Goal: Task Accomplishment & Management: Complete application form

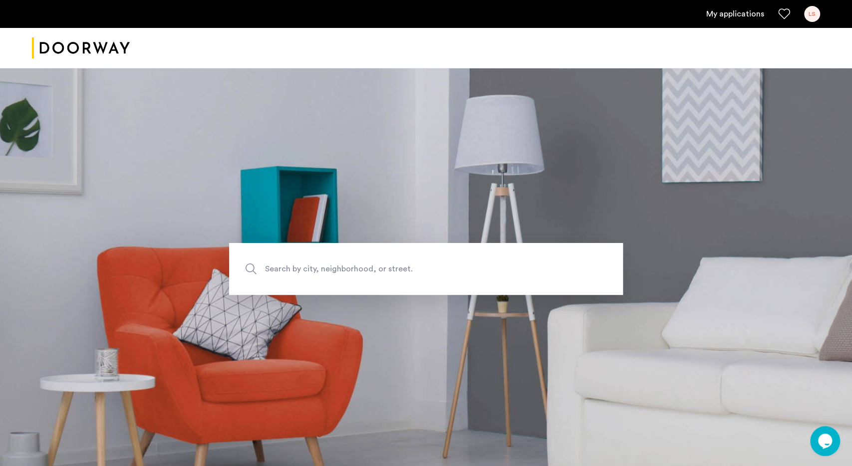
click at [742, 13] on link "My applications" at bounding box center [735, 14] width 58 height 12
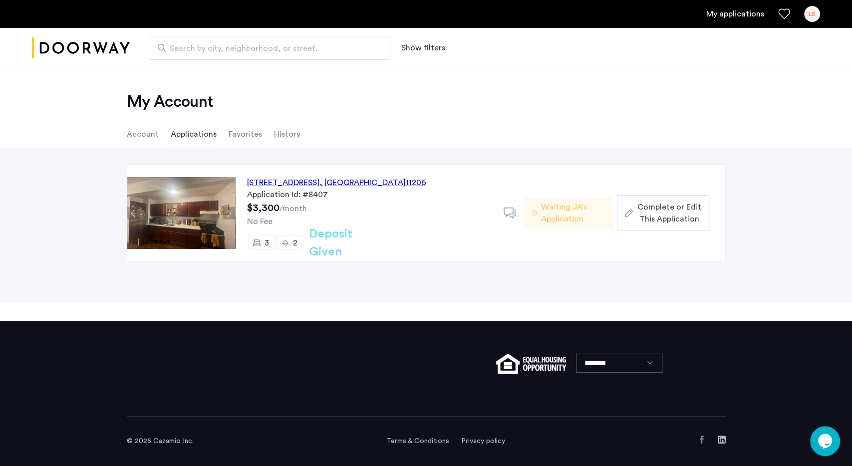
click at [672, 209] on span "Complete or Edit This Application" at bounding box center [669, 213] width 64 height 24
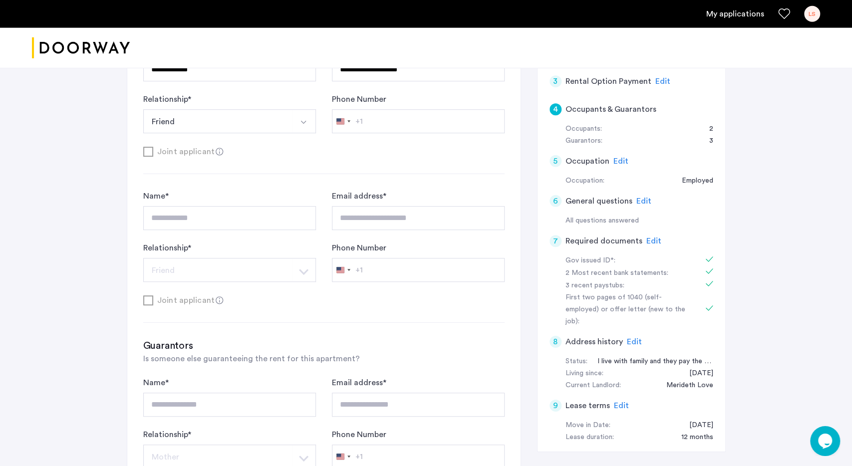
scroll to position [134, 0]
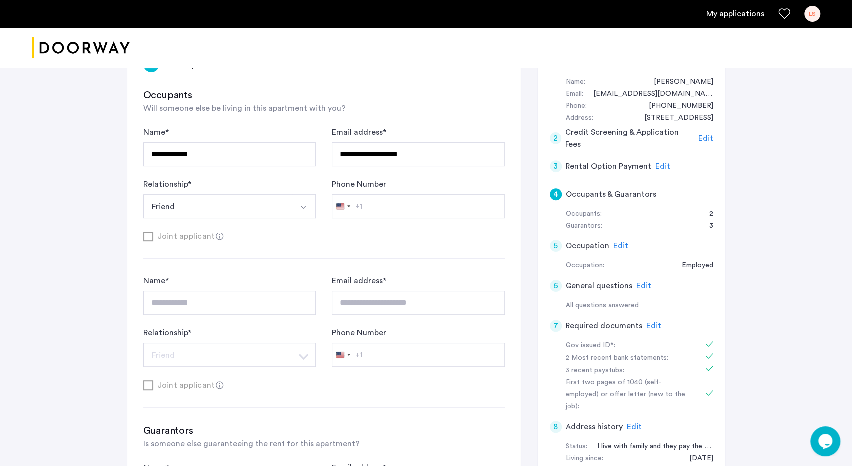
click at [648, 328] on span "Edit" at bounding box center [653, 326] width 15 height 8
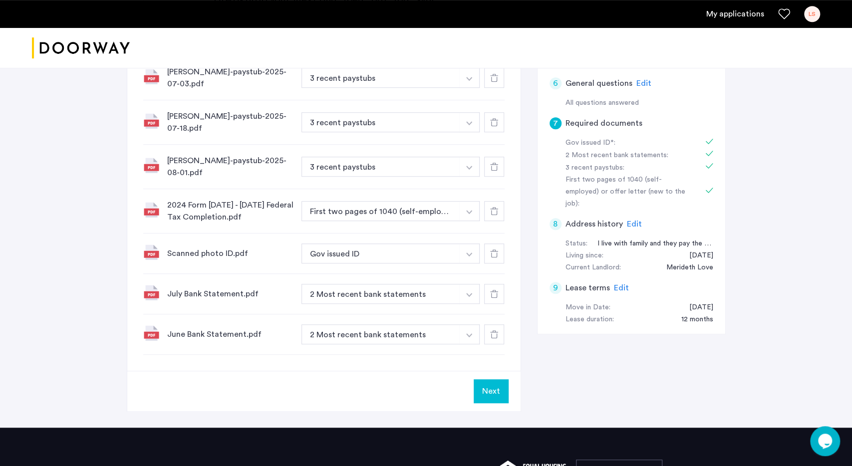
scroll to position [393, 0]
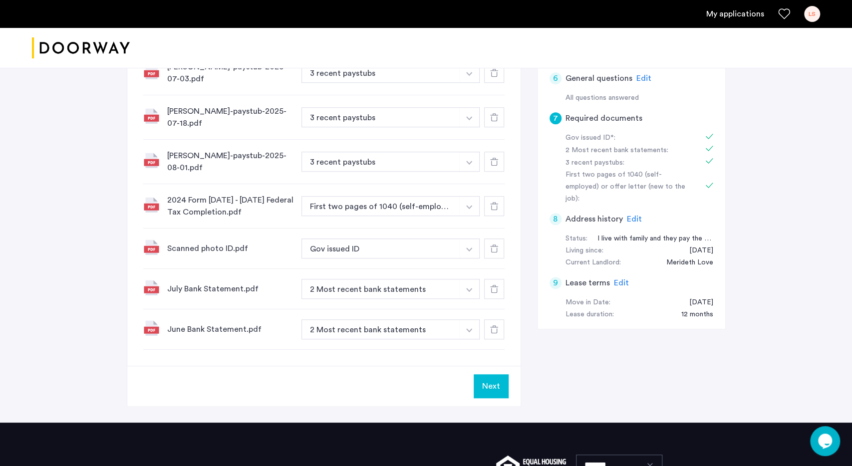
click at [488, 381] on button "Next" at bounding box center [490, 386] width 35 height 24
